Goal: Information Seeking & Learning: Learn about a topic

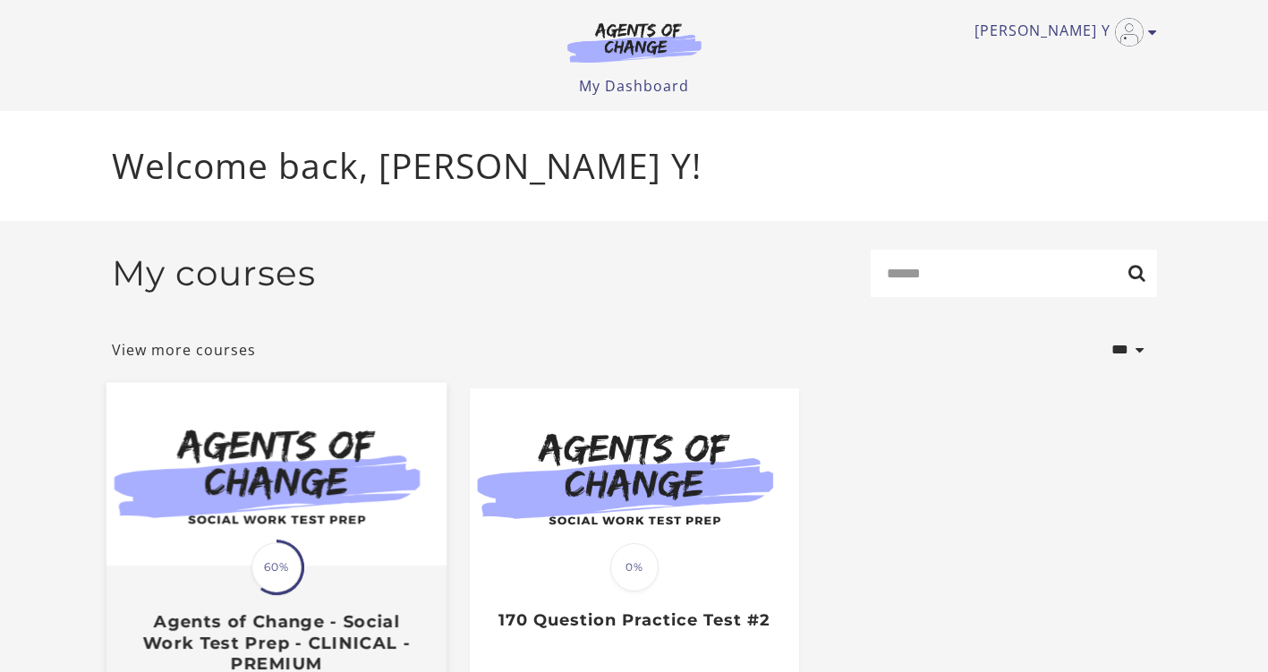
scroll to position [149, 0]
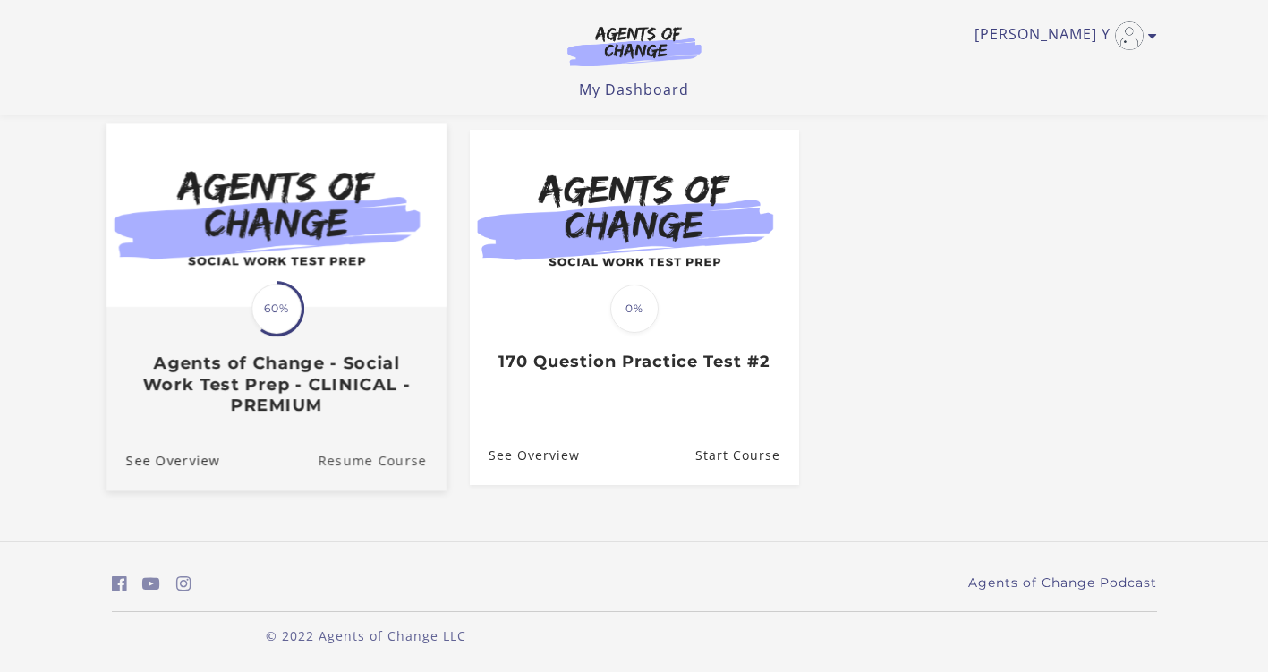
click at [359, 460] on link "Resume Course" at bounding box center [382, 460] width 129 height 60
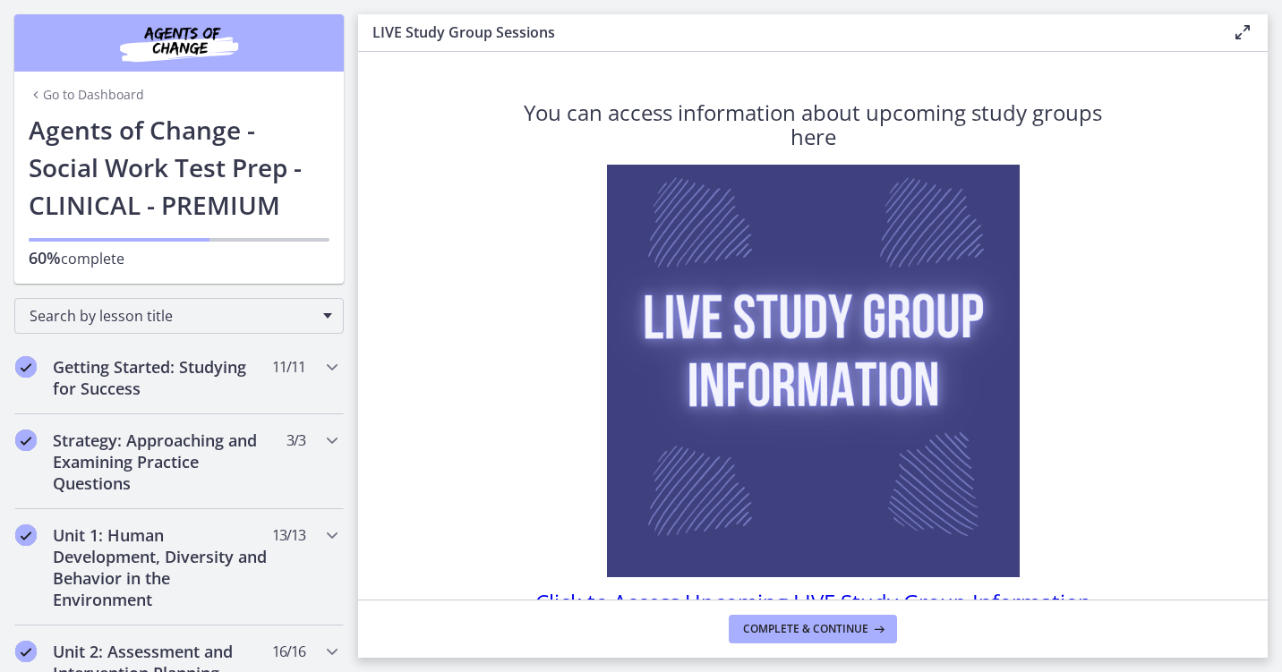
scroll to position [32, 0]
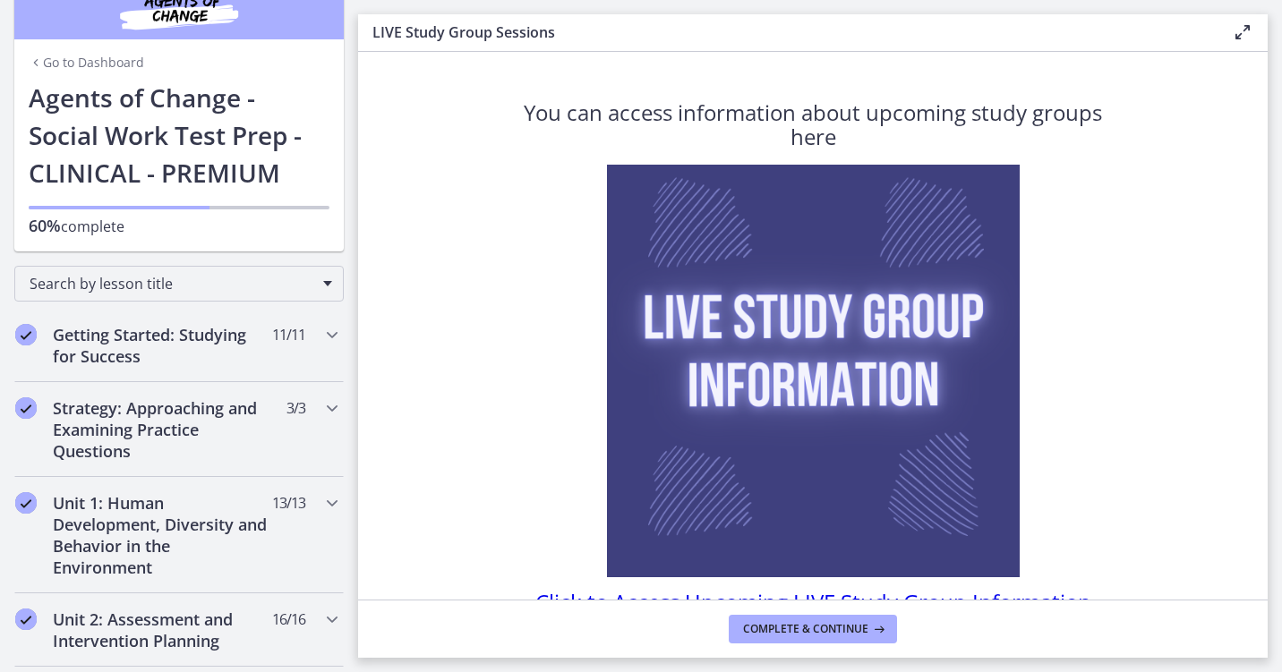
click at [757, 418] on img at bounding box center [813, 371] width 413 height 413
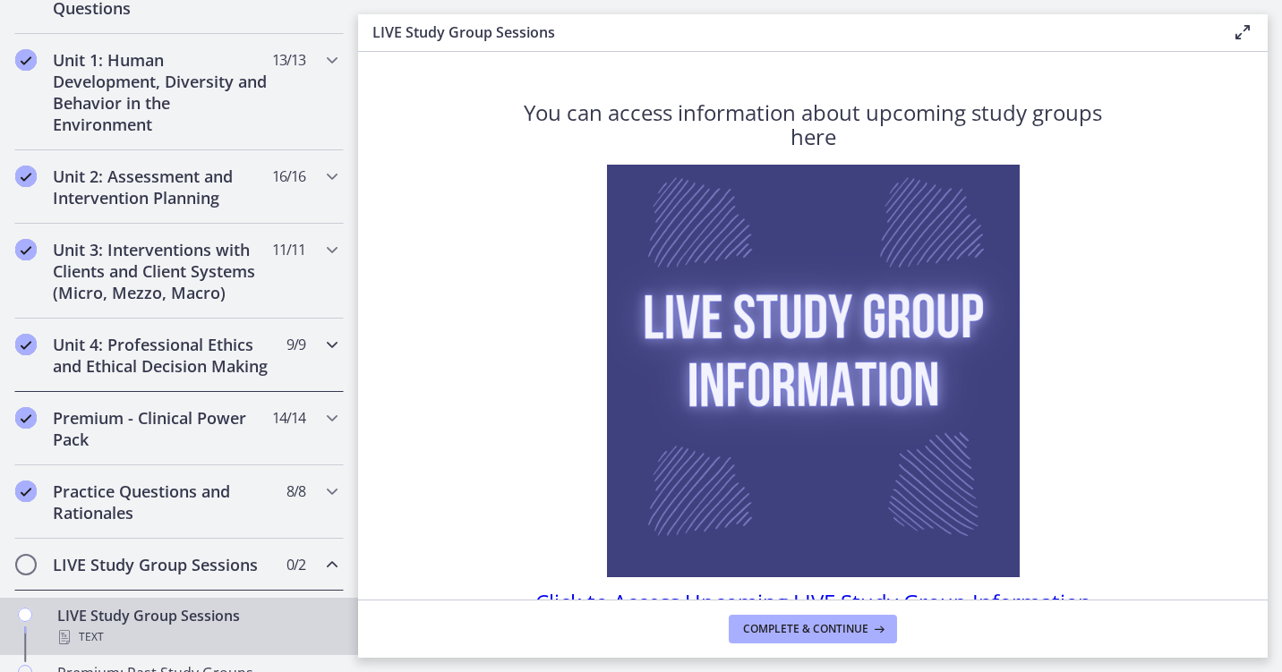
scroll to position [591, 0]
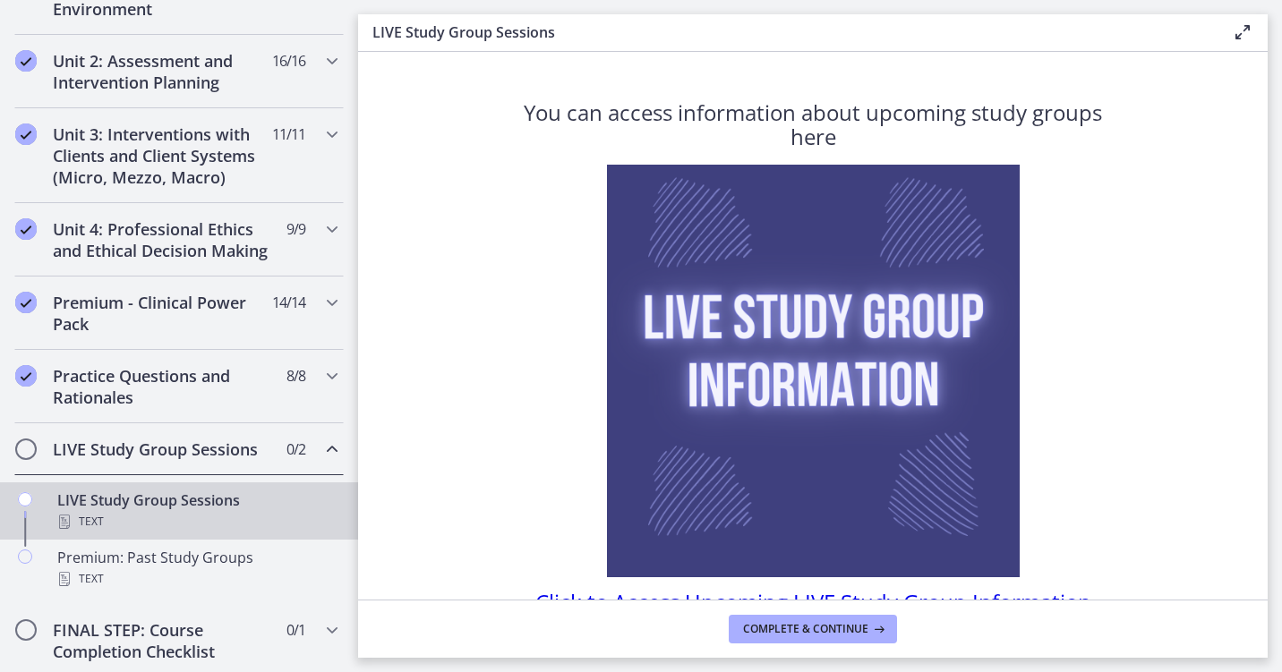
click at [171, 460] on h2 "LIVE Study Group Sessions" at bounding box center [162, 449] width 218 height 21
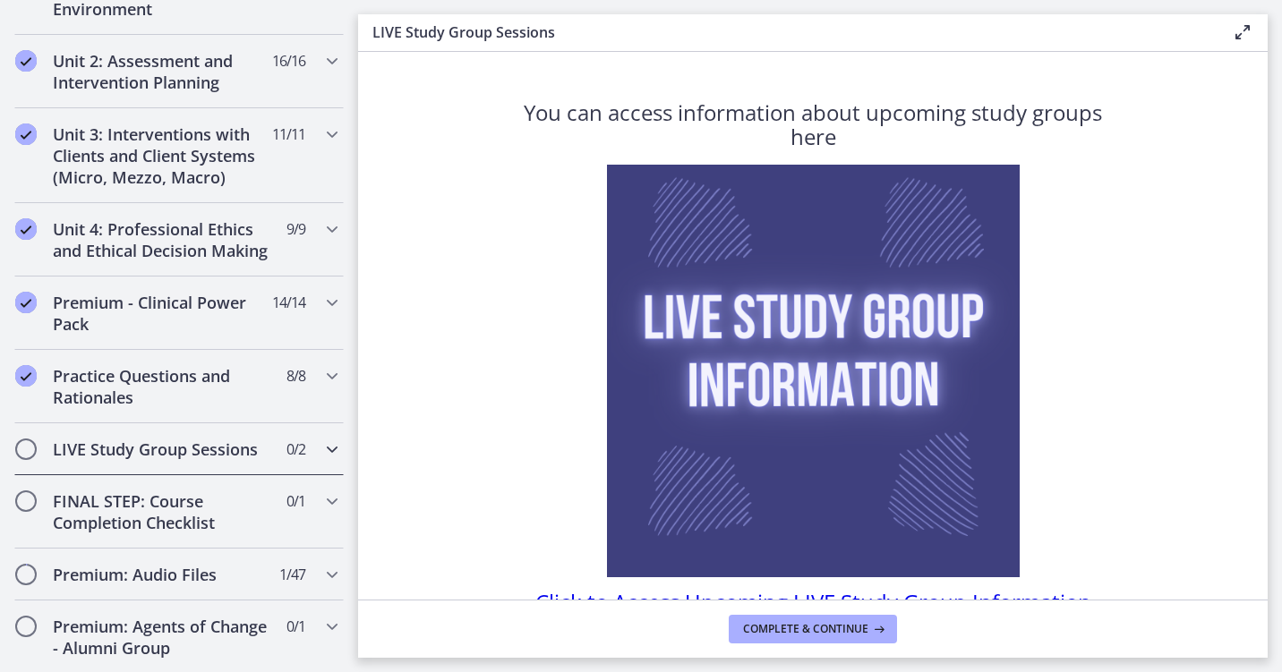
click at [171, 460] on h2 "LIVE Study Group Sessions" at bounding box center [162, 449] width 218 height 21
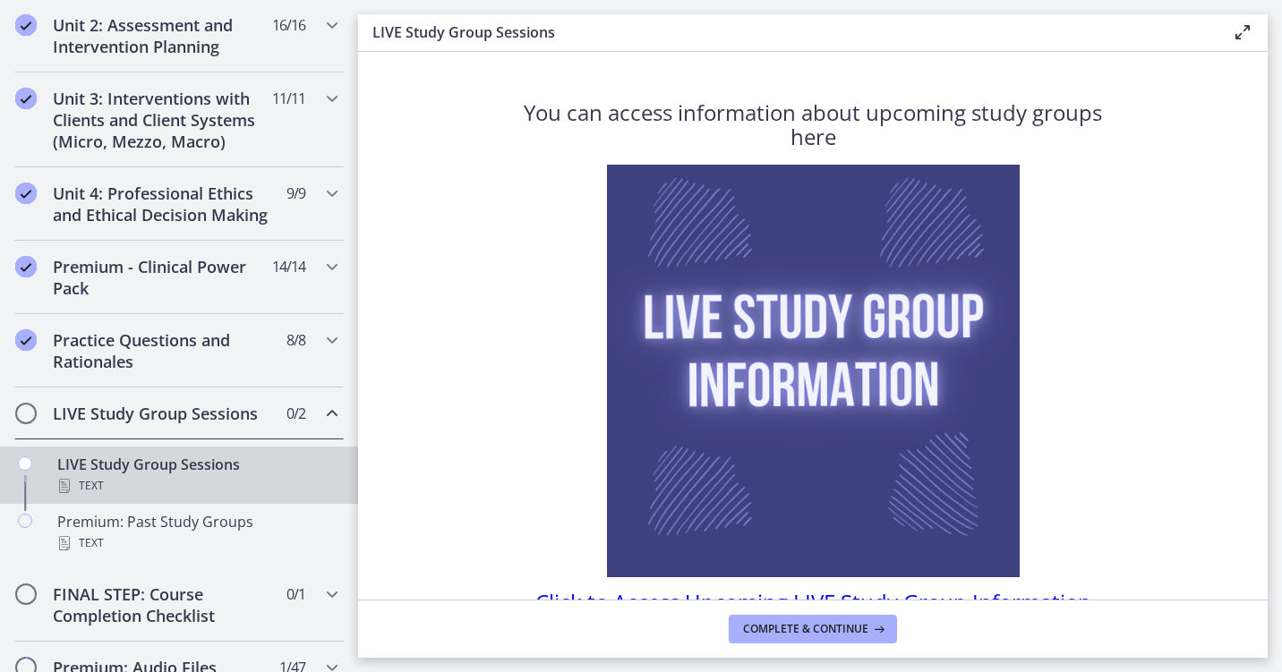
scroll to position [690, 0]
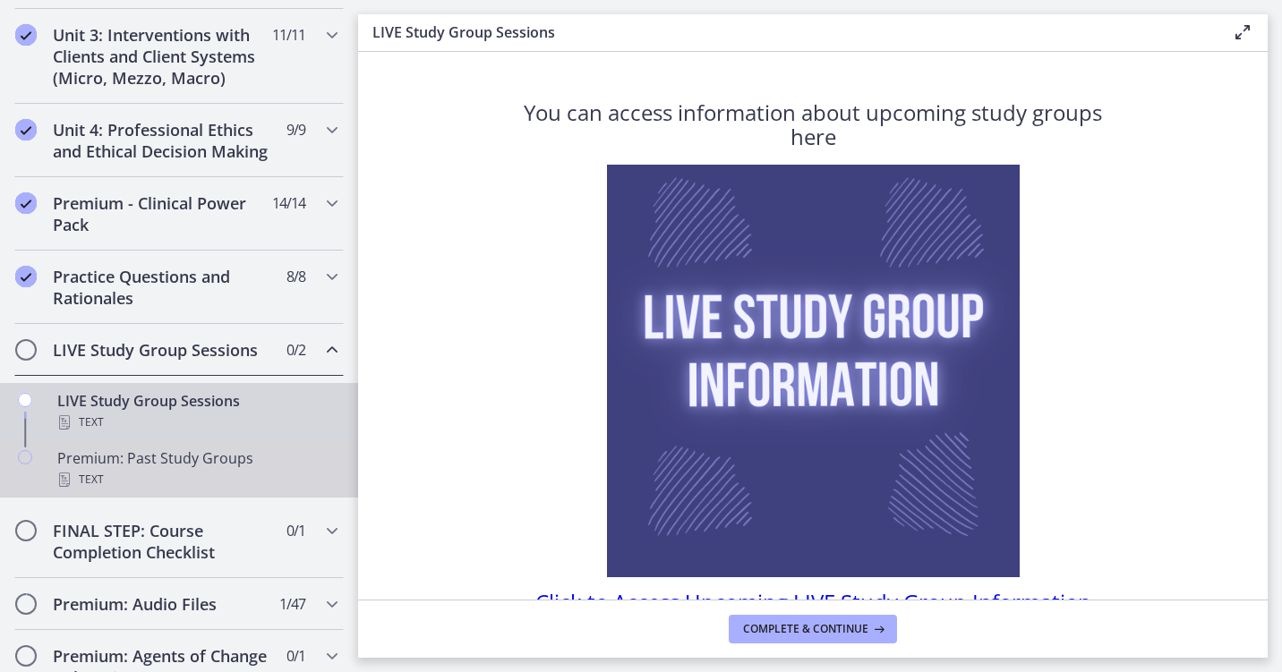
click at [155, 484] on div "Premium: Past Study Groups Text" at bounding box center [196, 469] width 279 height 43
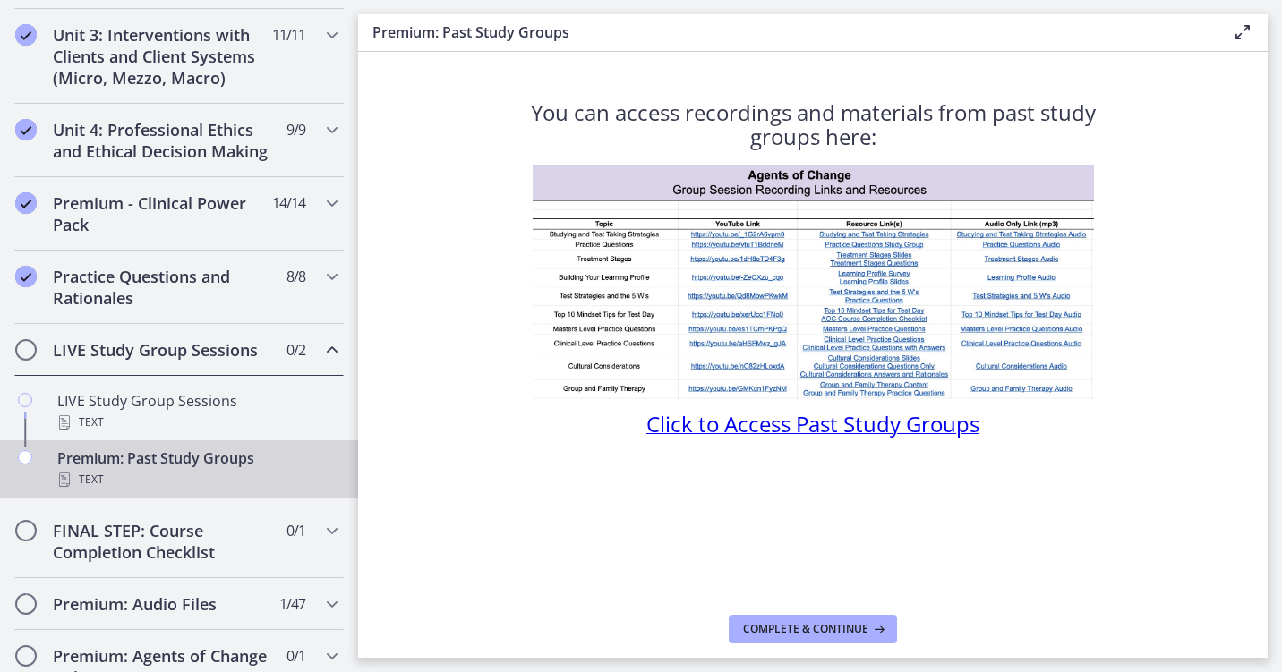
click at [620, 176] on img at bounding box center [813, 282] width 561 height 234
